Goal: Communication & Community: Answer question/provide support

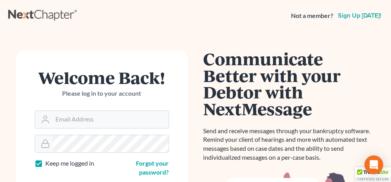
scroll to position [39, 0]
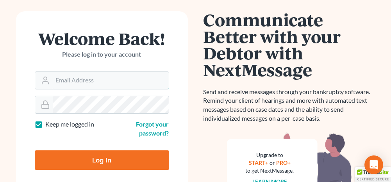
type input "[PERSON_NAME][EMAIL_ADDRESS][DOMAIN_NAME]"
click at [107, 160] on input "Log In" at bounding box center [102, 160] width 134 height 20
type input "Thinking..."
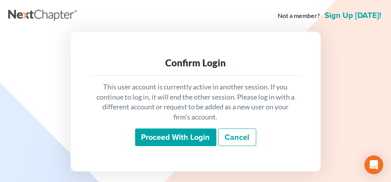
click at [157, 136] on input "Proceed with login" at bounding box center [175, 137] width 81 height 18
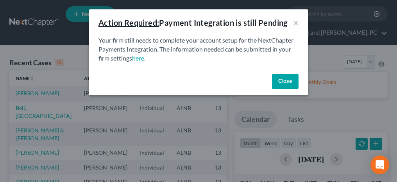
click at [285, 79] on button "Close" at bounding box center [285, 82] width 27 height 16
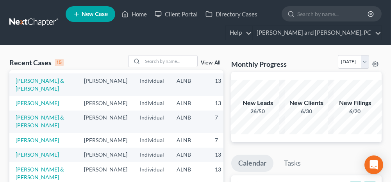
scroll to position [156, 0]
click at [22, 106] on link "Burse, Patrick" at bounding box center [37, 103] width 43 height 7
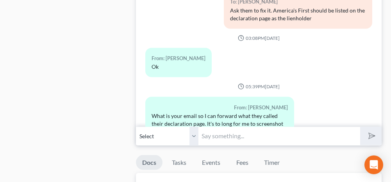
scroll to position [859, 0]
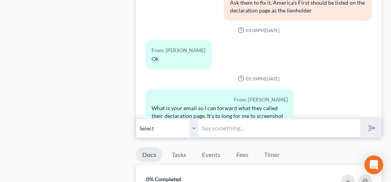
click at [240, 119] on input "text" at bounding box center [278, 128] width 161 height 19
type input "anniston@jenningsandmesser.com"
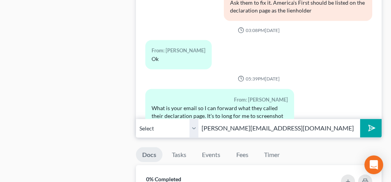
click at [369, 123] on icon "submit" at bounding box center [370, 128] width 11 height 11
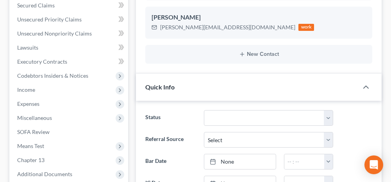
scroll to position [0, 0]
